Goal: Information Seeking & Learning: Learn about a topic

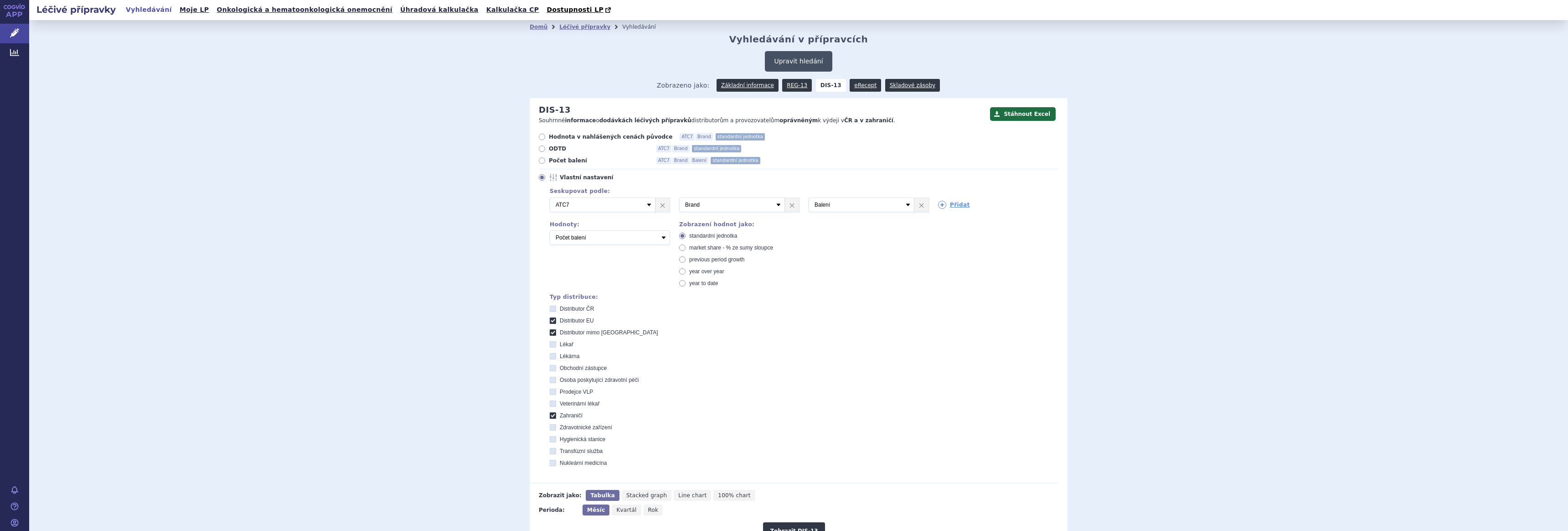
click at [797, 57] on button "Upravit hledání" at bounding box center [798, 61] width 67 height 20
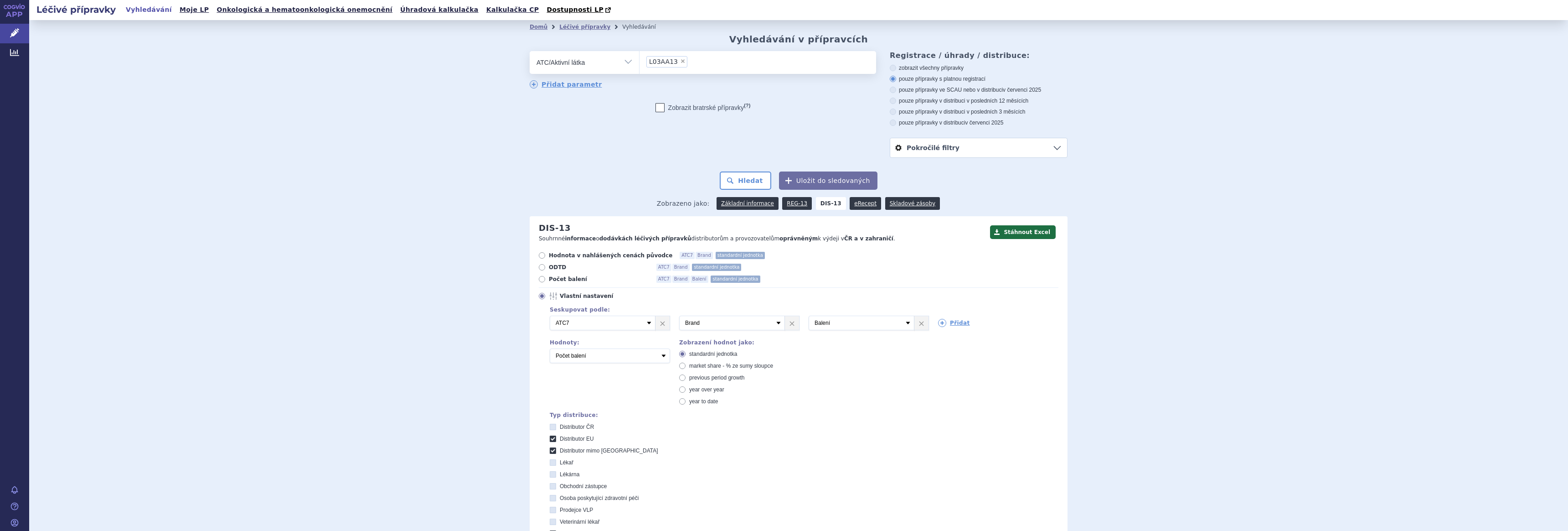
click at [680, 60] on span "×" at bounding box center [682, 61] width 6 height 6
click at [639, 60] on select "L03AA13" at bounding box center [639, 62] width 1 height 23
select select
type input "kape"
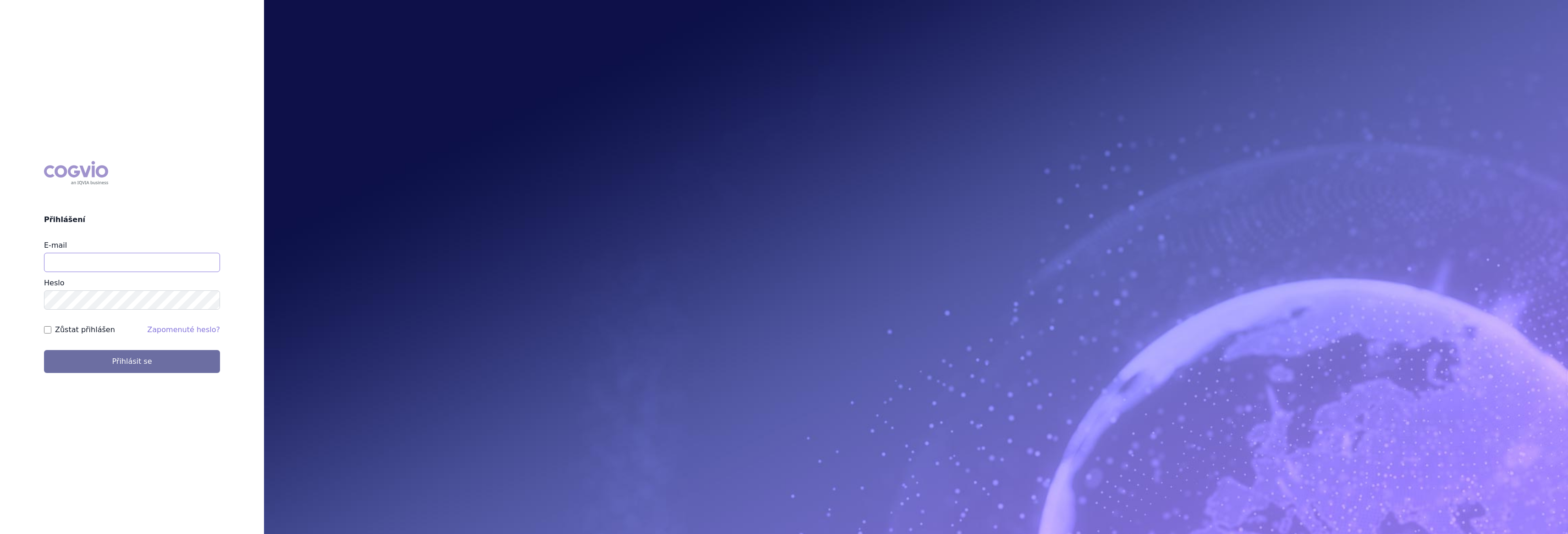
click at [174, 267] on input "E-mail" at bounding box center [132, 263] width 176 height 20
type input "gustav_sverak@accord-healthcare.com"
click at [132, 361] on button "Přihlásit se" at bounding box center [132, 361] width 176 height 23
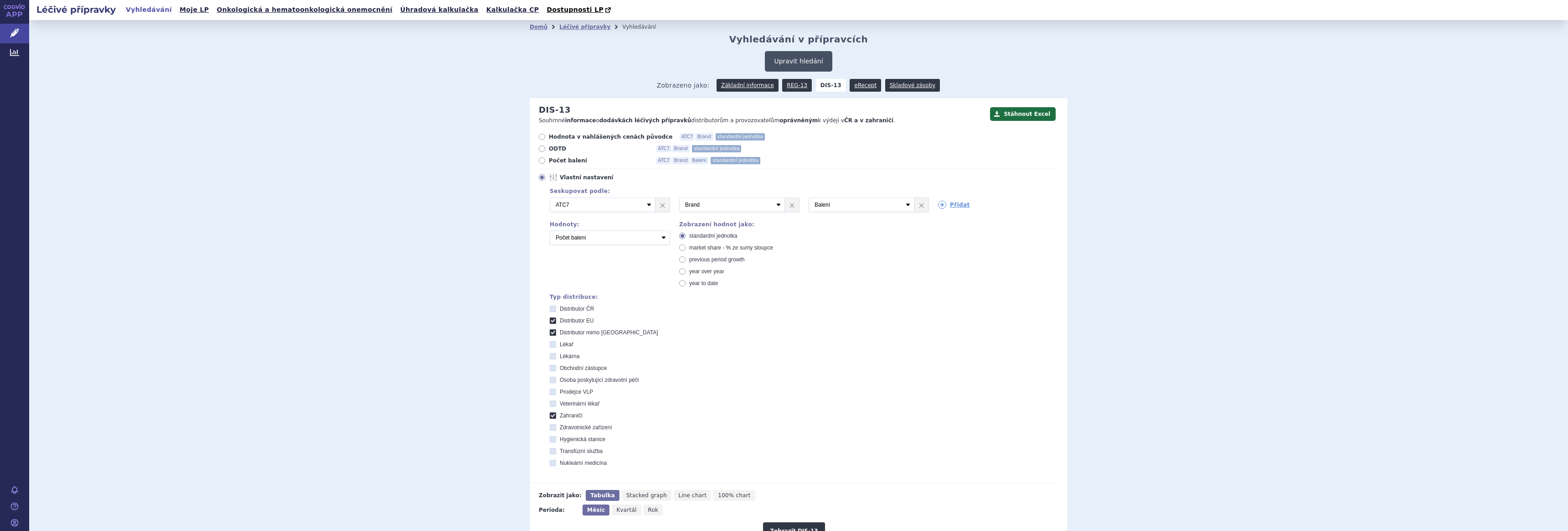
click at [783, 62] on button "Upravit hledání" at bounding box center [798, 61] width 67 height 20
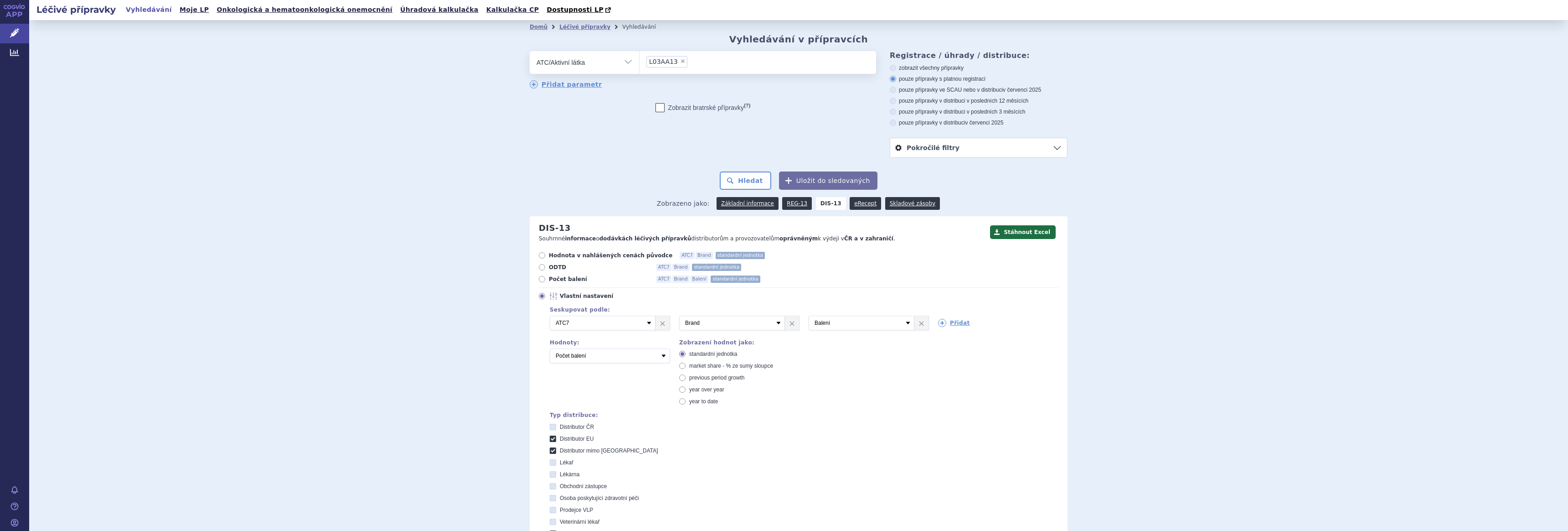
click at [680, 62] on span "×" at bounding box center [682, 61] width 6 height 6
click at [639, 62] on select "L03AA13" at bounding box center [639, 62] width 1 height 23
select select
type input "kapec"
select select "L01BC06"
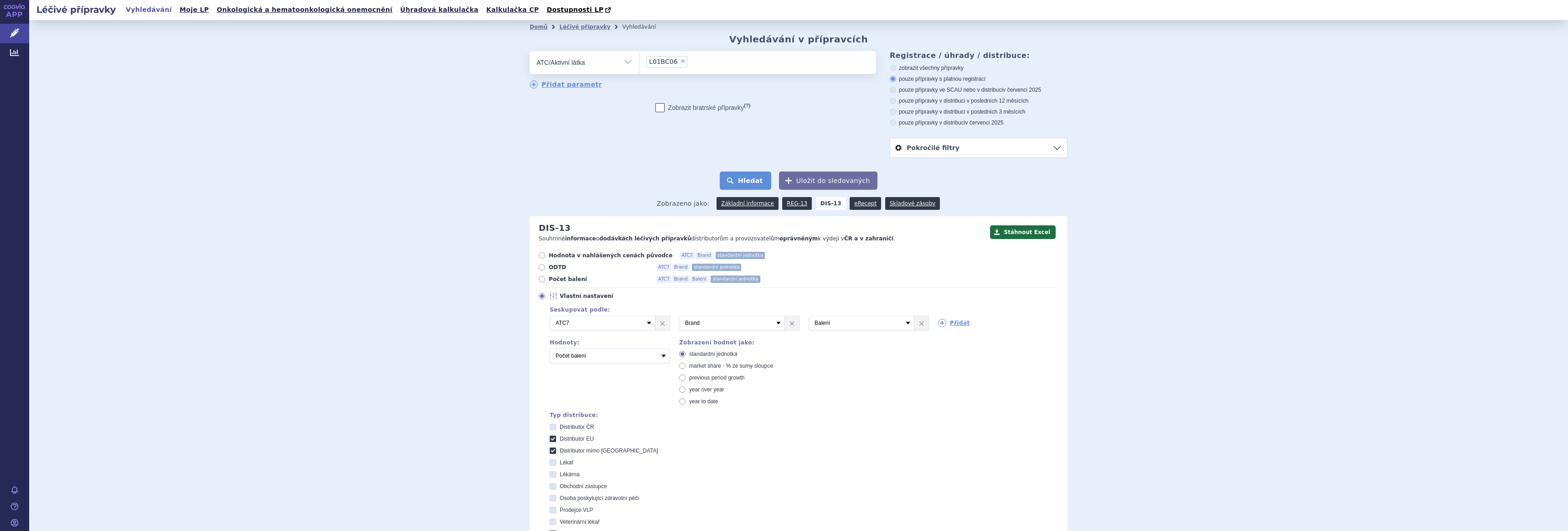
click at [745, 181] on button "Hledat" at bounding box center [745, 181] width 51 height 18
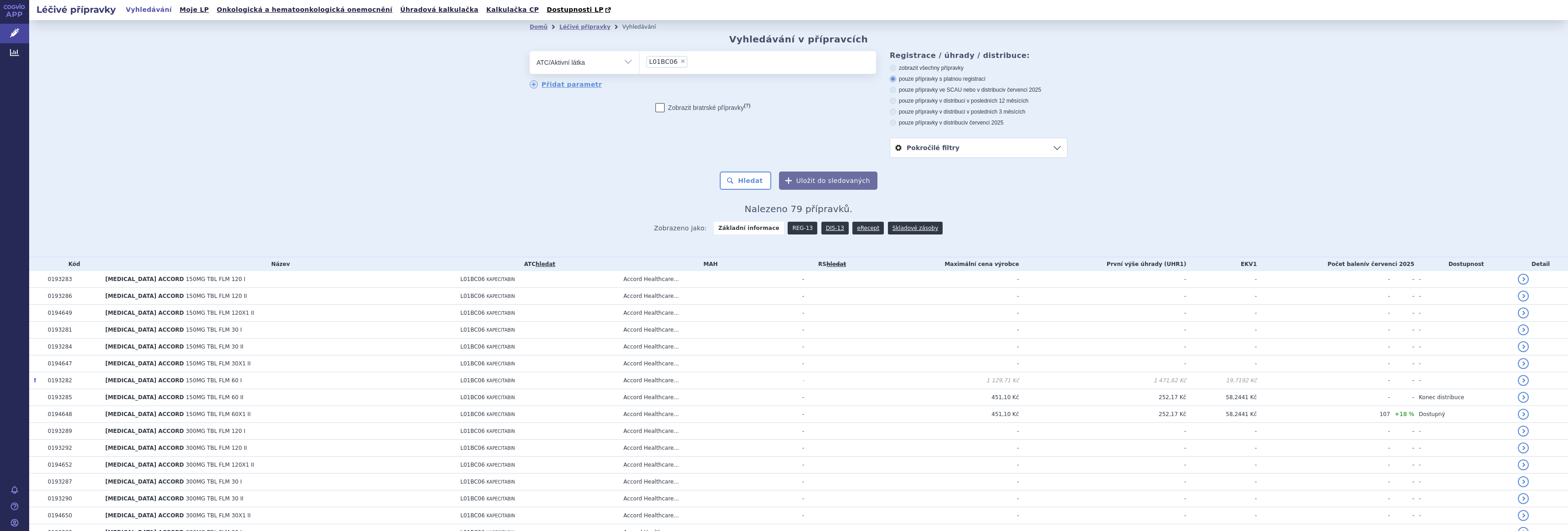
click at [794, 226] on link "REG-13" at bounding box center [802, 229] width 29 height 13
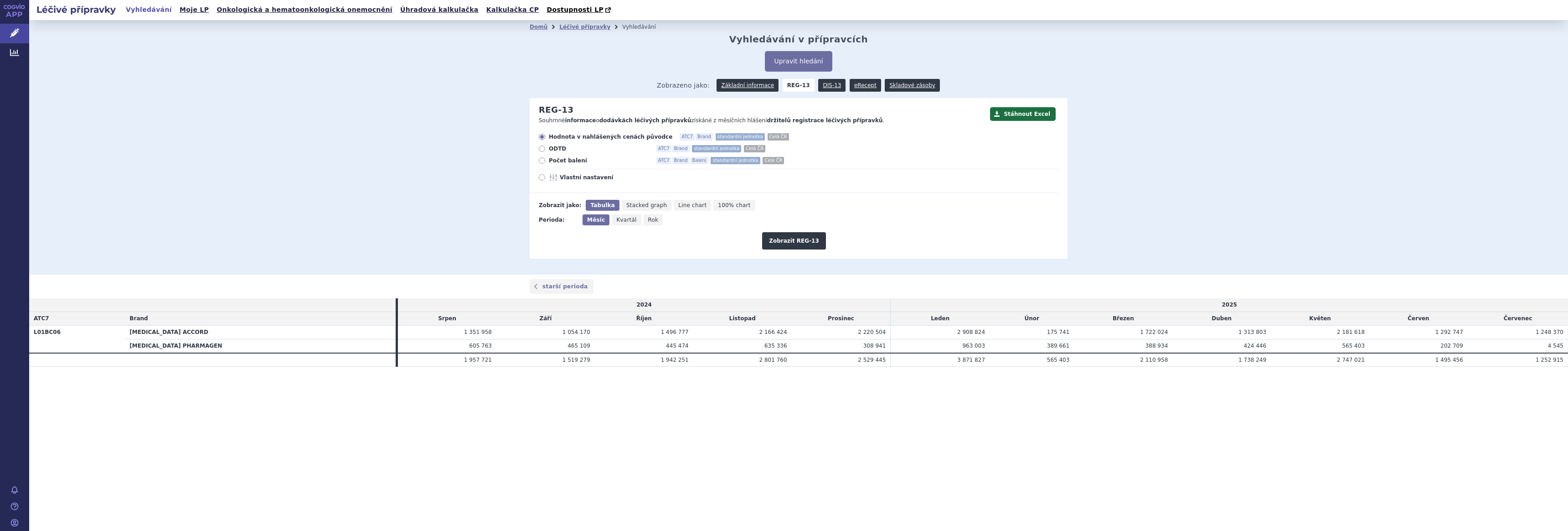
click at [557, 161] on span "Počet balení" at bounding box center [598, 160] width 100 height 7
click at [545, 161] on input "Počet balení ATC7 Brand Balení standardní jednotka Celá ČR" at bounding box center [542, 161] width 6 height 6
radio input "true"
click at [797, 242] on button "Zobrazit REG-13" at bounding box center [794, 241] width 64 height 17
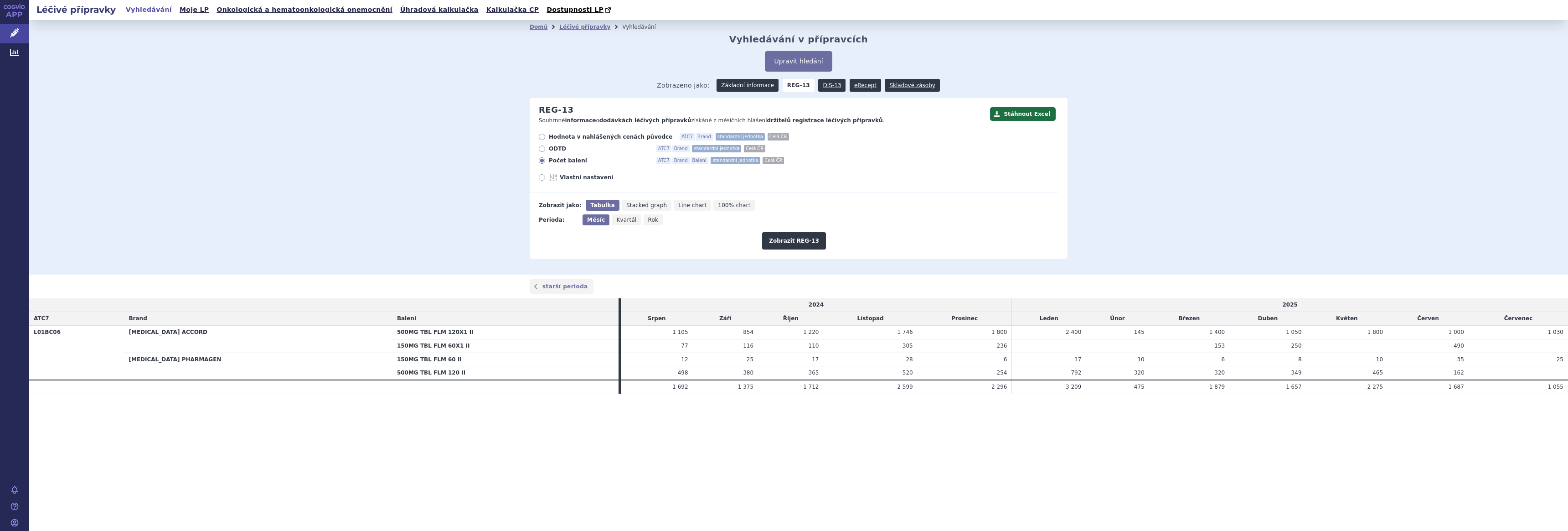
click at [750, 85] on link "Základní informace" at bounding box center [747, 85] width 62 height 13
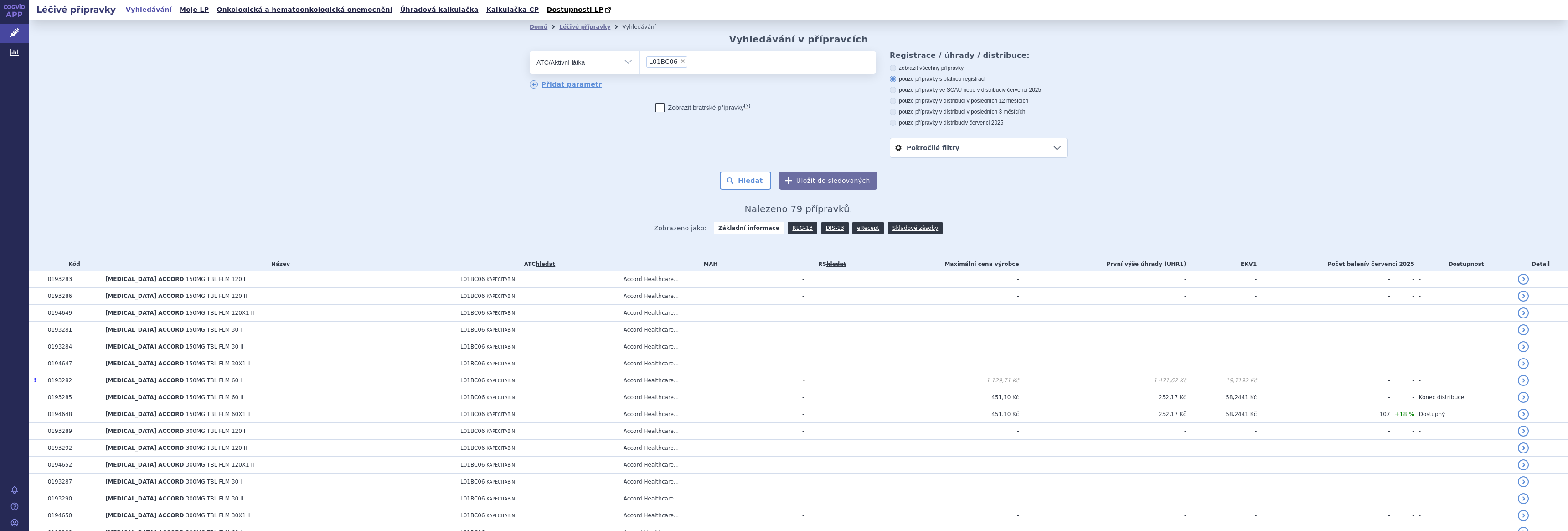
click at [680, 63] on span "×" at bounding box center [682, 61] width 6 height 6
click at [639, 63] on select "L01BC06" at bounding box center [639, 62] width 1 height 23
select select
type input "mitom"
select select "L01DC03"
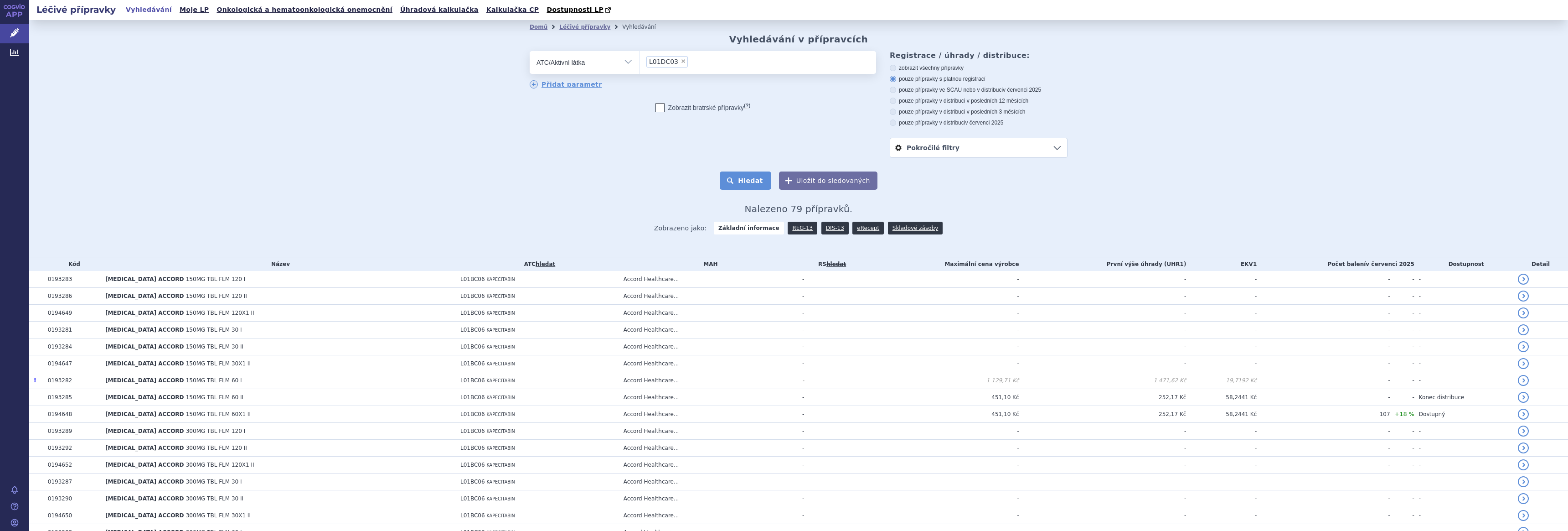
click at [746, 189] on button "Hledat" at bounding box center [745, 181] width 51 height 18
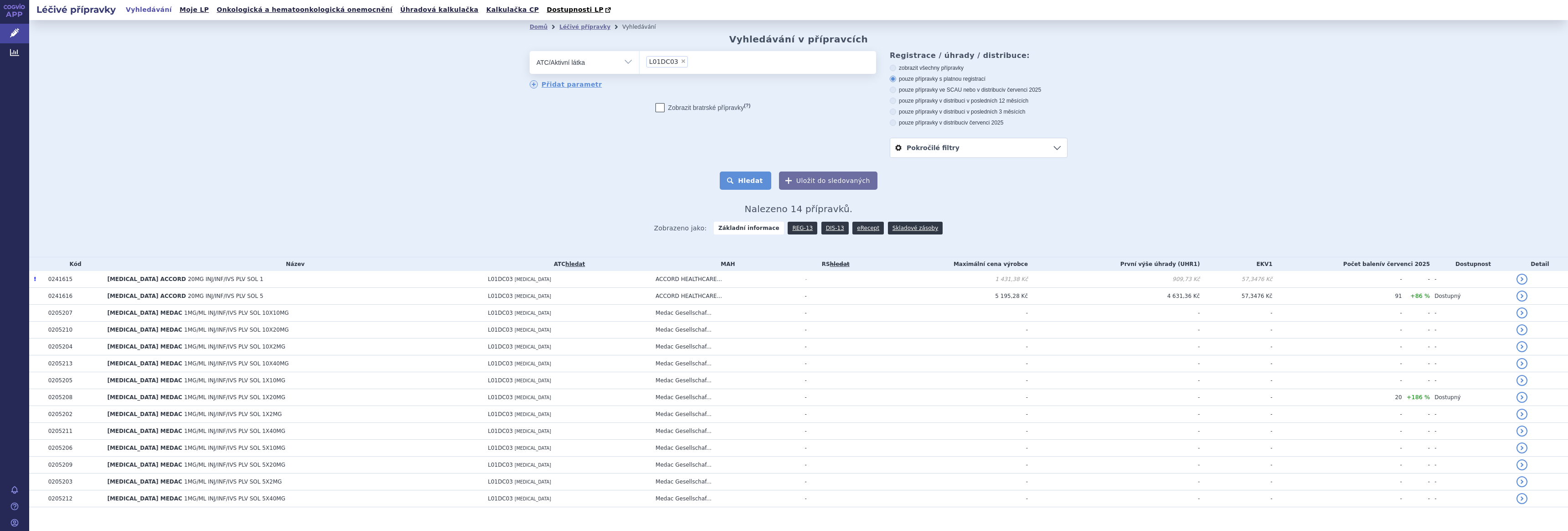
click at [742, 181] on button "Hledat" at bounding box center [745, 181] width 51 height 18
click at [828, 226] on link "DIS-13" at bounding box center [835, 229] width 28 height 13
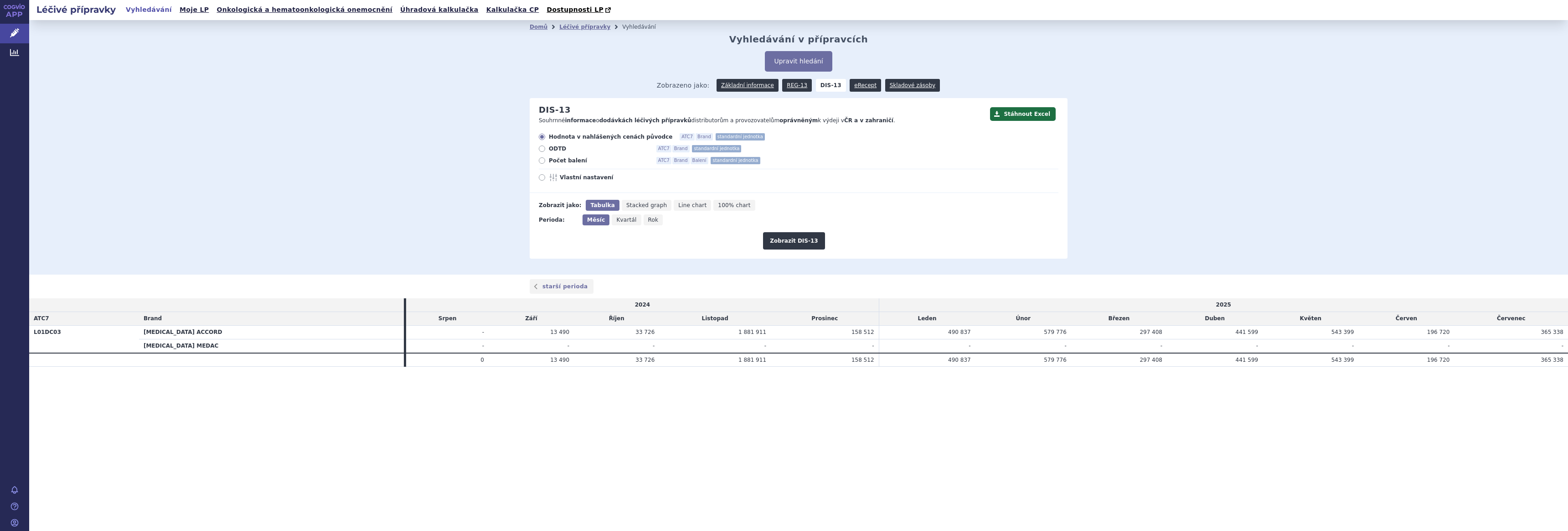
click at [572, 159] on span "Počet balení" at bounding box center [598, 160] width 100 height 7
click at [545, 159] on input "Počet balení ATC7 Brand Balení standardní jednotka" at bounding box center [542, 161] width 6 height 6
radio input "true"
click at [792, 243] on button "Zobrazit DIS-13" at bounding box center [794, 241] width 62 height 17
click at [795, 87] on link "REG-13" at bounding box center [797, 85] width 29 height 13
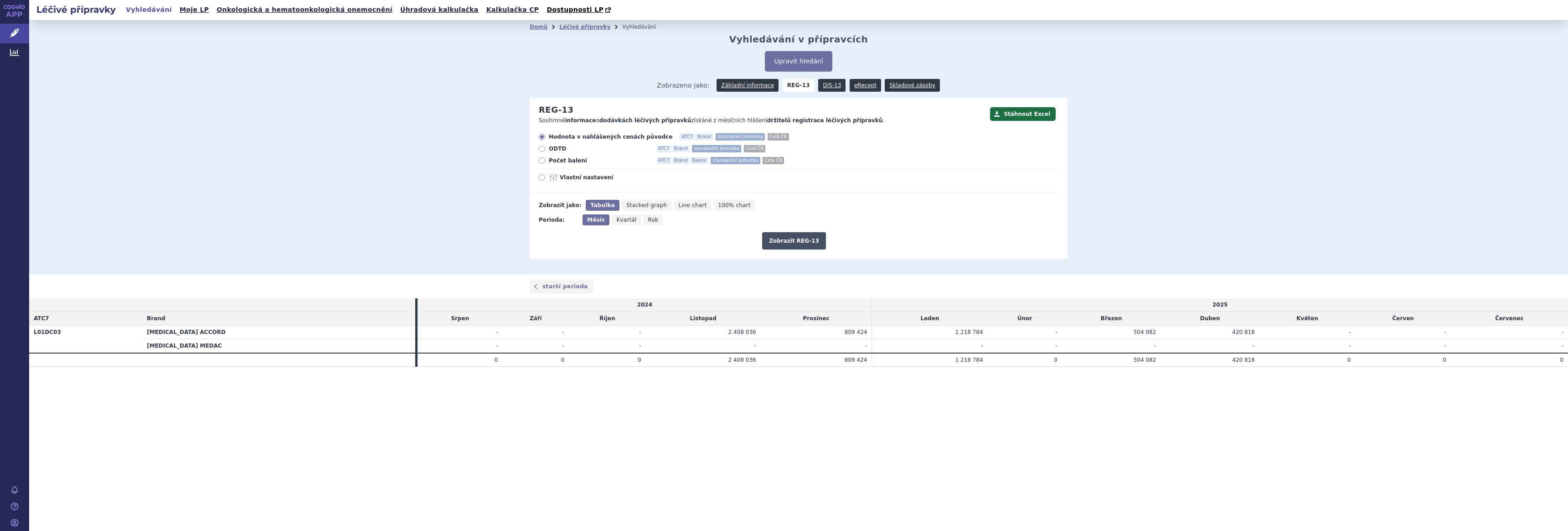
click at [790, 242] on button "Zobrazit REG-13" at bounding box center [794, 241] width 64 height 17
click at [565, 161] on span "Počet balení" at bounding box center [598, 160] width 100 height 7
click at [545, 161] on input "Počet balení ATC7 Brand Balení standardní jednotka Celá ČR" at bounding box center [542, 161] width 6 height 6
radio input "true"
click at [768, 242] on button "Zobrazit REG-13" at bounding box center [794, 241] width 64 height 17
